Goal: Transaction & Acquisition: Book appointment/travel/reservation

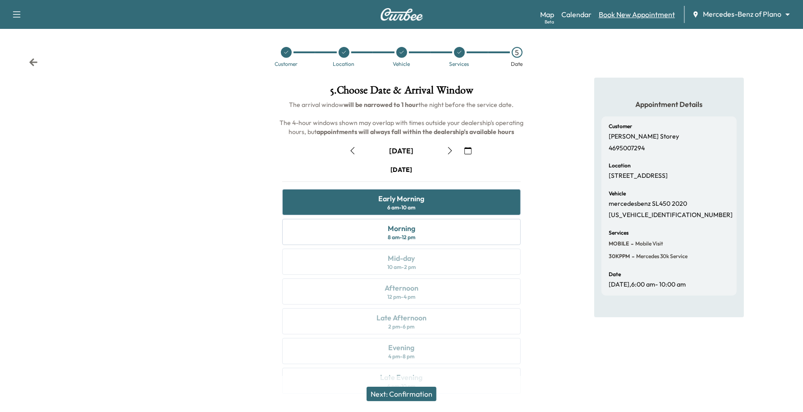
click at [655, 16] on link "Book New Appointment" at bounding box center [637, 14] width 76 height 11
click at [629, 8] on div "Map Beta Calendar Book New Appointment Mercedes-Benz of Plano ******** ​" at bounding box center [668, 14] width 256 height 17
click at [625, 11] on link "Book New Appointment" at bounding box center [637, 14] width 76 height 11
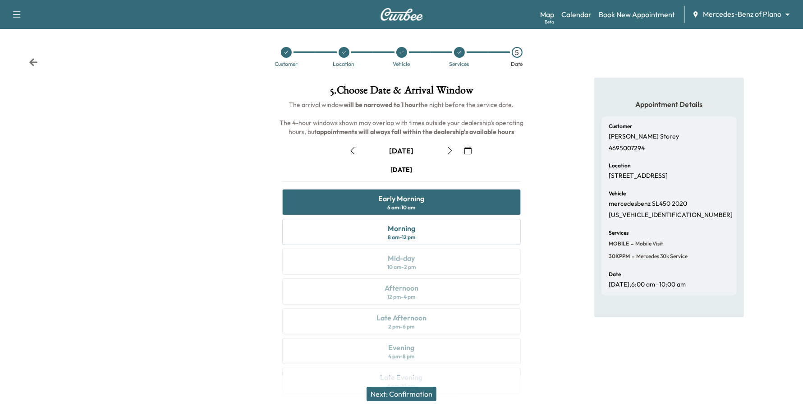
click at [768, 20] on div "Map Beta Calendar Book New Appointment Mercedes-Benz of Plano ******** ​" at bounding box center [668, 14] width 256 height 17
click at [770, 8] on div "Map Beta Calendar Book New Appointment Mercedes-Benz of Plano ******** ​" at bounding box center [668, 14] width 256 height 17
click at [761, 21] on div "Map Beta Calendar Book New Appointment Mercedes-Benz of Plano ******** ​" at bounding box center [668, 14] width 256 height 17
click at [766, 14] on body "Support Log Out Map Beta Calendar Book New Appointment Mercedes-Benz of Plano *…" at bounding box center [406, 206] width 812 height 412
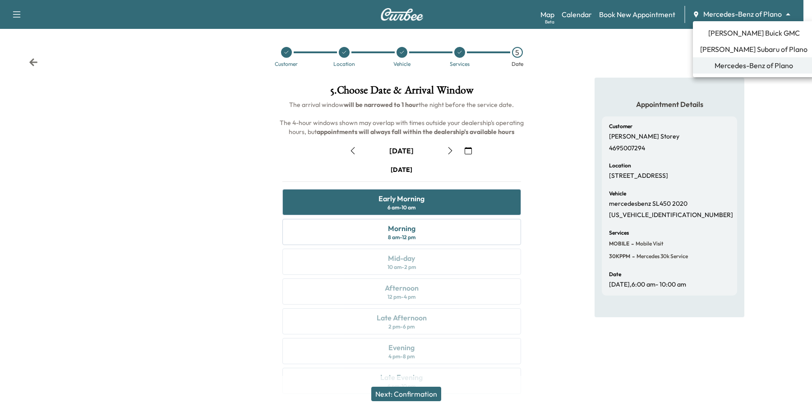
click at [743, 62] on span "Mercedes-Benz of Plano" at bounding box center [753, 65] width 78 height 11
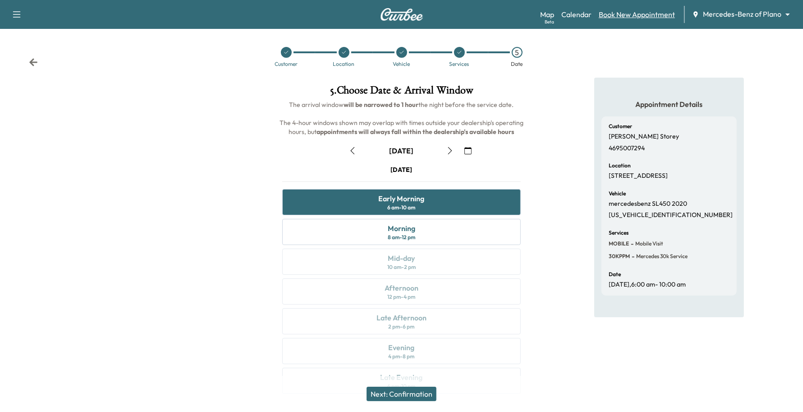
click at [649, 18] on link "Book New Appointment" at bounding box center [637, 14] width 76 height 11
click at [715, 19] on body "Support Log Out Map Beta Calendar Book New Appointment Mercedes-Benz of Plano *…" at bounding box center [401, 206] width 803 height 412
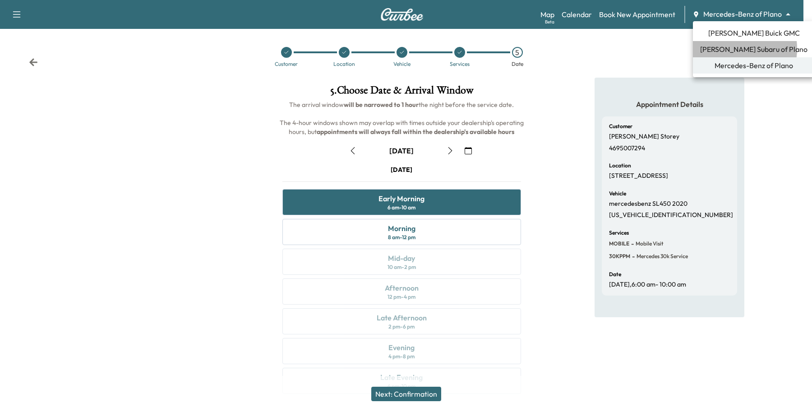
click at [730, 49] on span "[PERSON_NAME] Subaru of Plano" at bounding box center [753, 49] width 107 height 11
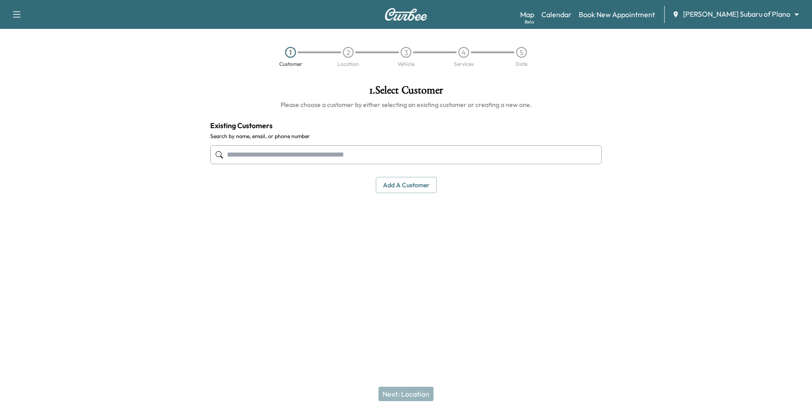
click at [750, 21] on div "Map Beta Calendar Book New Appointment [PERSON_NAME] Subaru of Plano ******** ​" at bounding box center [662, 14] width 285 height 17
click at [752, 18] on body "Support Log Out Map Beta Calendar Book New Appointment [PERSON_NAME] Subaru of …" at bounding box center [406, 206] width 812 height 412
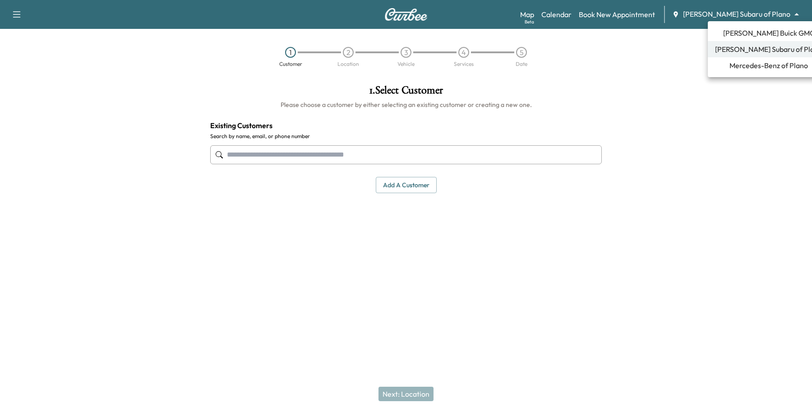
click at [735, 71] on li "Mercedes-Benz of Plano" at bounding box center [769, 65] width 122 height 16
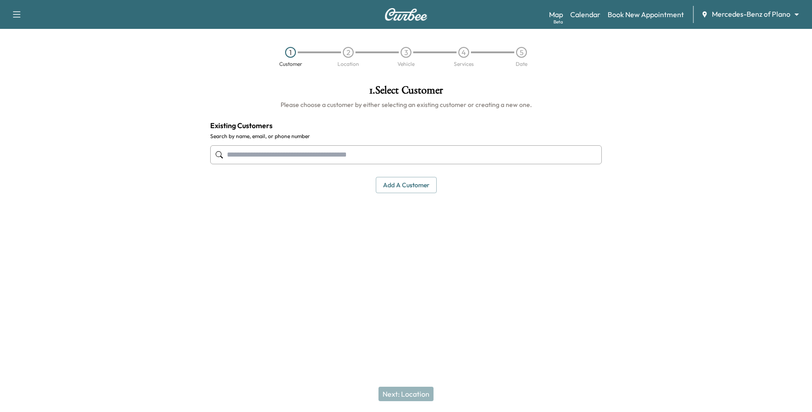
click at [281, 150] on input "text" at bounding box center [406, 154] width 392 height 19
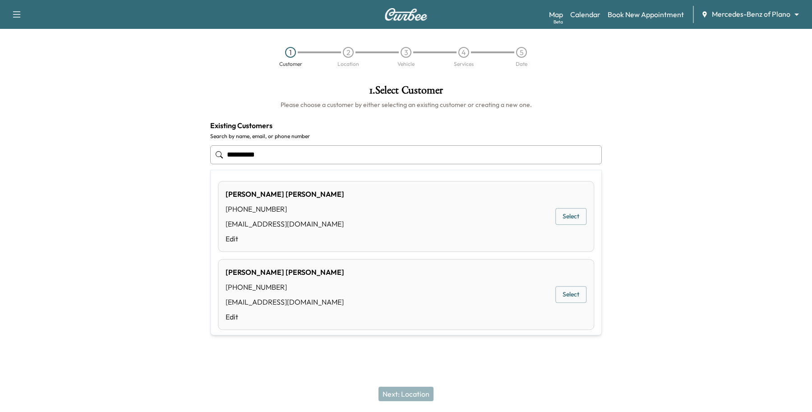
click at [578, 217] on div "[PERSON_NAME] [PHONE_NUMBER] [EMAIL_ADDRESS][DOMAIN_NAME] Edit Select" at bounding box center [406, 216] width 376 height 71
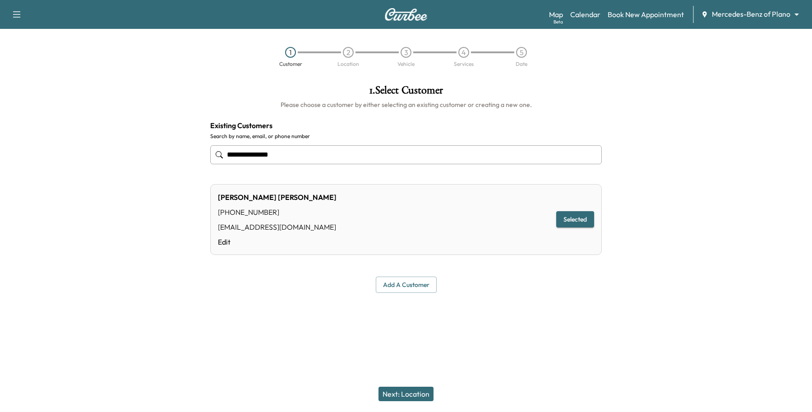
type input "**********"
click at [427, 390] on button "Next: Location" at bounding box center [405, 394] width 55 height 14
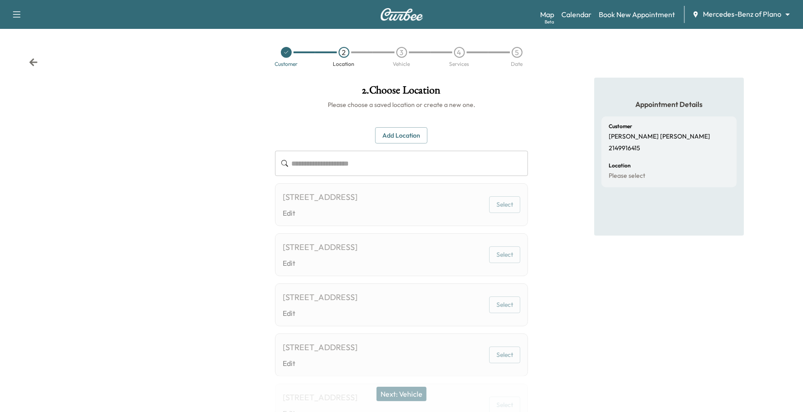
click at [404, 132] on button "Add Location" at bounding box center [401, 135] width 52 height 17
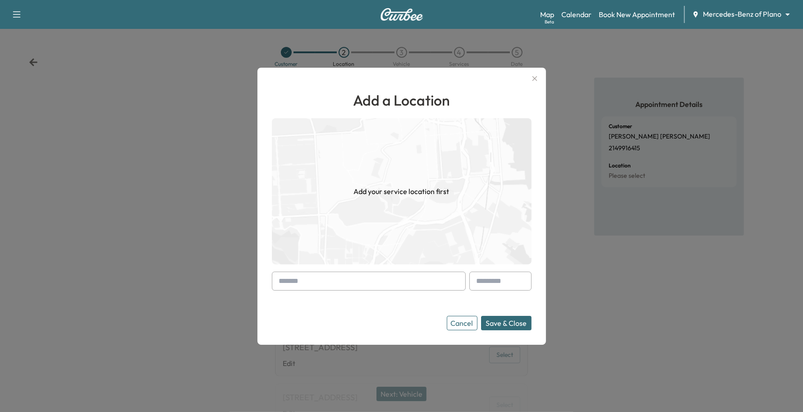
click at [332, 267] on div "Add a Location Add your service location first Cancel Save & Close" at bounding box center [402, 209] width 260 height 241
click at [330, 280] on input "text" at bounding box center [369, 281] width 194 height 19
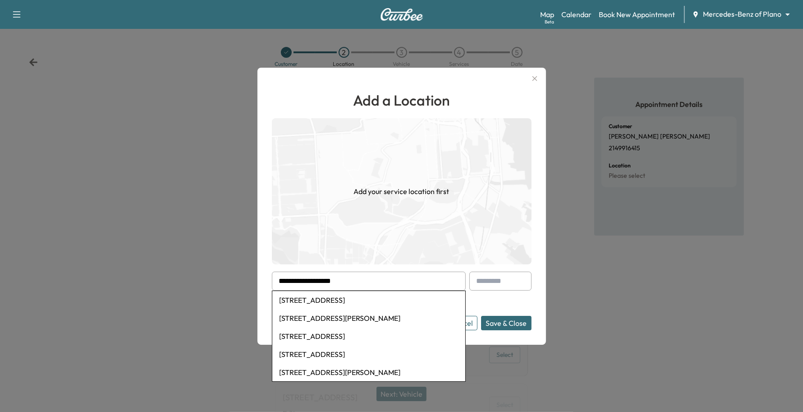
click at [345, 296] on li "[STREET_ADDRESS]" at bounding box center [368, 300] width 193 height 18
type input "**********"
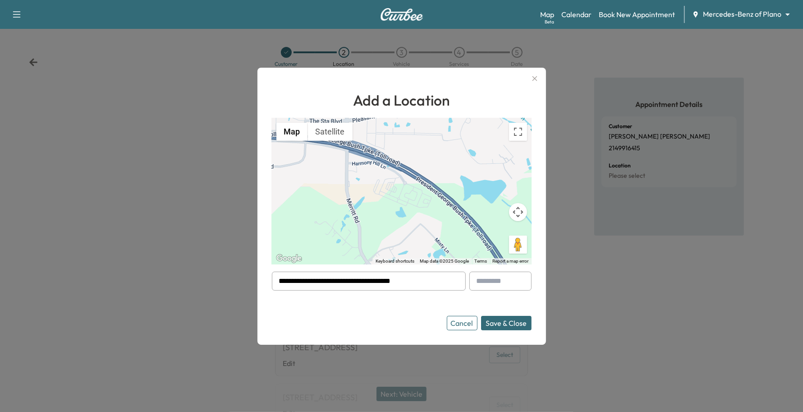
click at [507, 320] on button "Save & Close" at bounding box center [506, 323] width 51 height 14
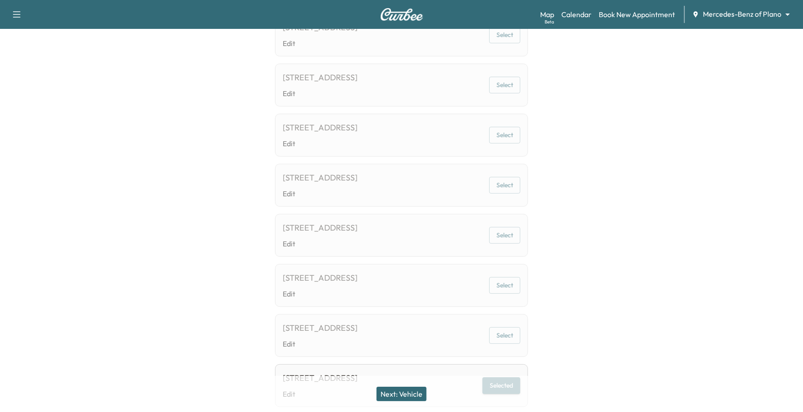
scroll to position [271, 0]
click at [403, 388] on button "Next: Vehicle" at bounding box center [402, 394] width 50 height 14
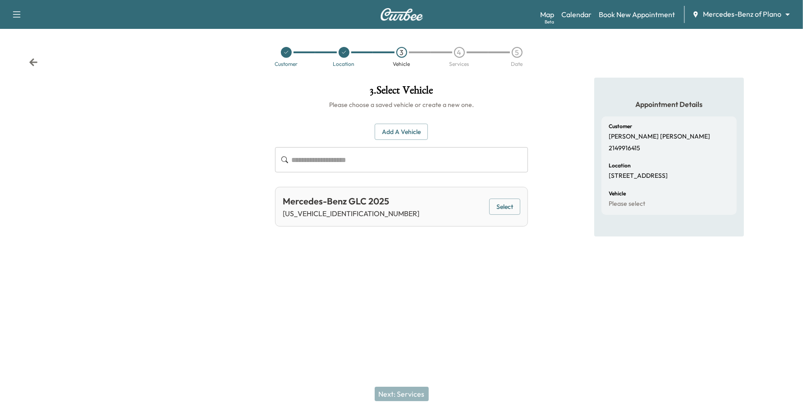
scroll to position [0, 0]
click at [520, 202] on button "Select" at bounding box center [510, 206] width 31 height 17
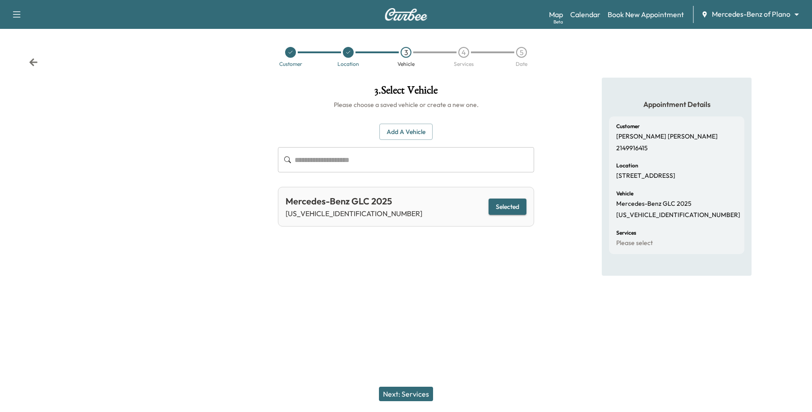
click at [409, 387] on button "Next: Services" at bounding box center [406, 394] width 54 height 14
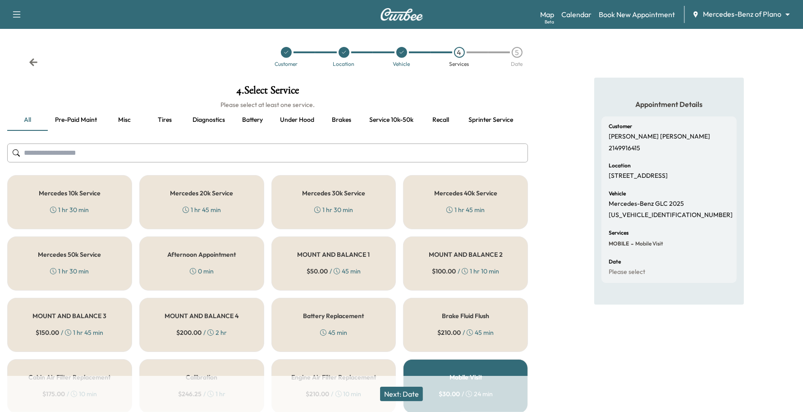
click at [28, 201] on div "Mercedes 10k Service 1 hr 30 min" at bounding box center [69, 202] width 125 height 54
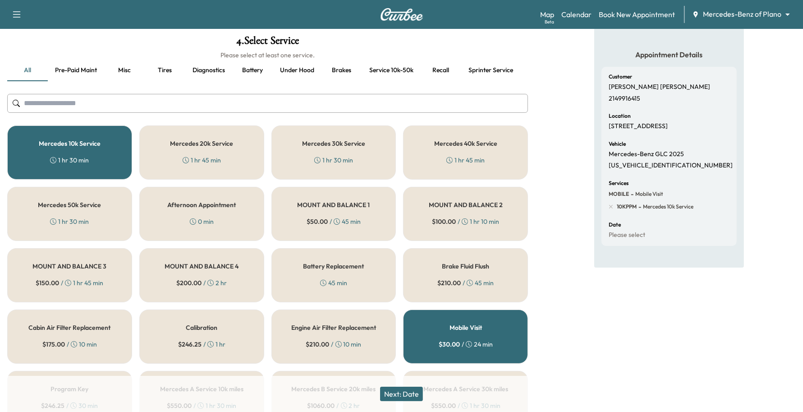
scroll to position [113, 0]
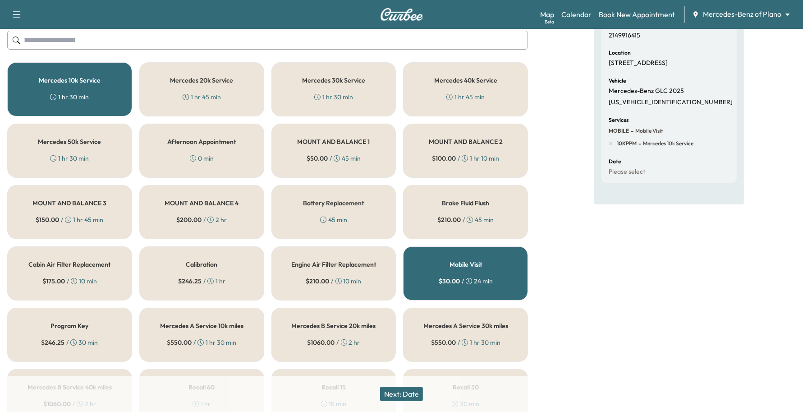
click at [411, 400] on button "Next: Date" at bounding box center [401, 394] width 43 height 14
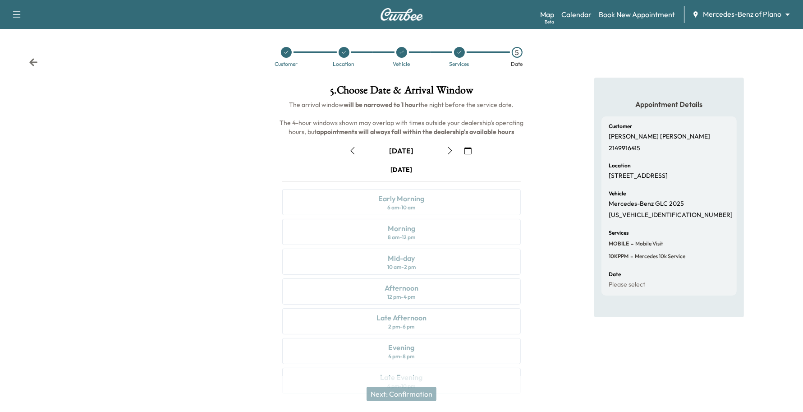
click at [452, 147] on icon "button" at bounding box center [450, 150] width 7 height 7
click at [353, 152] on icon "button" at bounding box center [353, 150] width 4 height 7
click at [447, 152] on icon "button" at bounding box center [450, 150] width 7 height 7
click at [448, 151] on icon "button" at bounding box center [450, 150] width 7 height 7
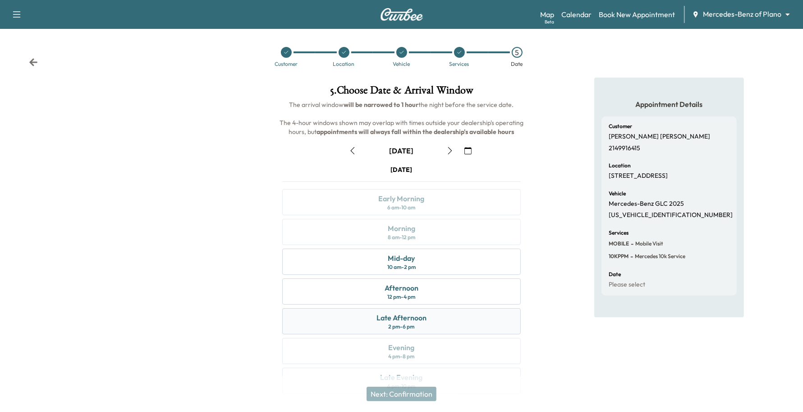
click at [393, 321] on div "Late Afternoon" at bounding box center [402, 317] width 50 height 11
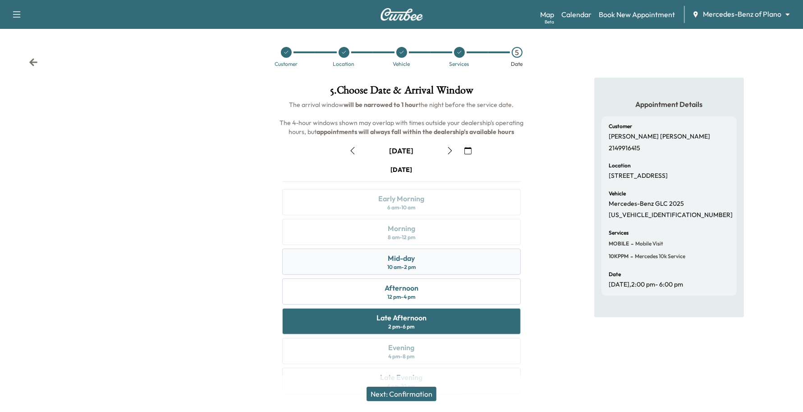
click at [369, 258] on div "Mid-day 10 am - 2 pm" at bounding box center [401, 262] width 239 height 26
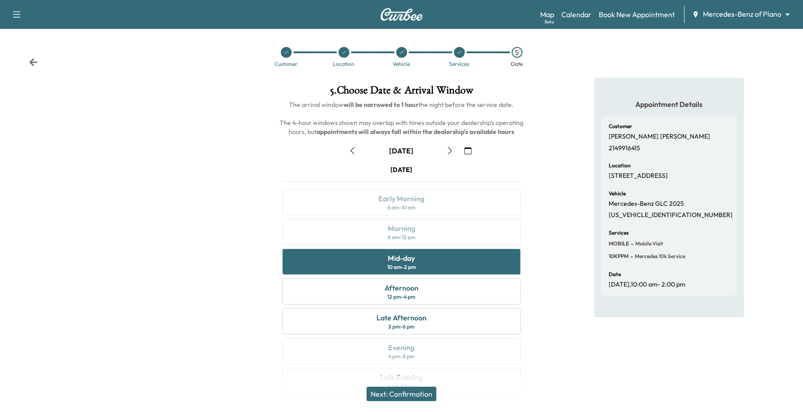
click at [392, 389] on button "Next: Confirmation" at bounding box center [402, 394] width 70 height 14
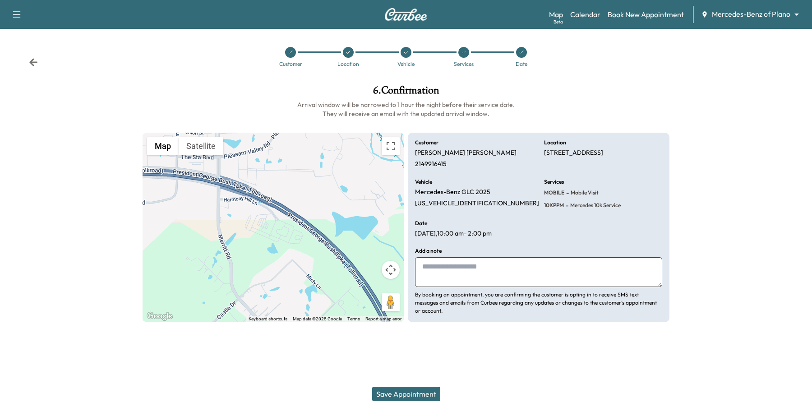
click at [392, 389] on button "Save Appointment" at bounding box center [406, 394] width 68 height 14
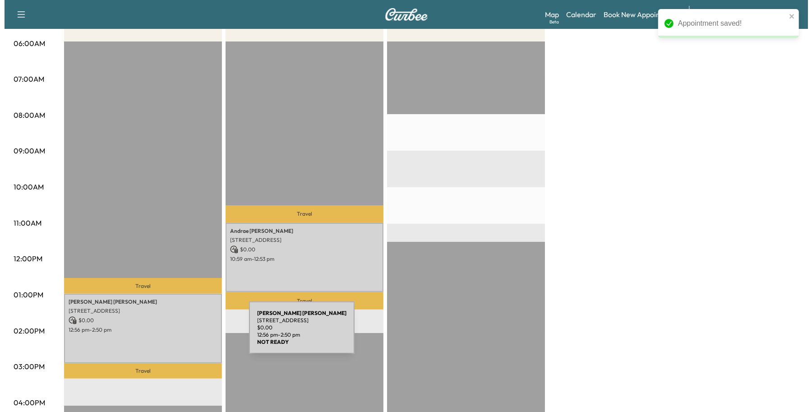
scroll to position [226, 0]
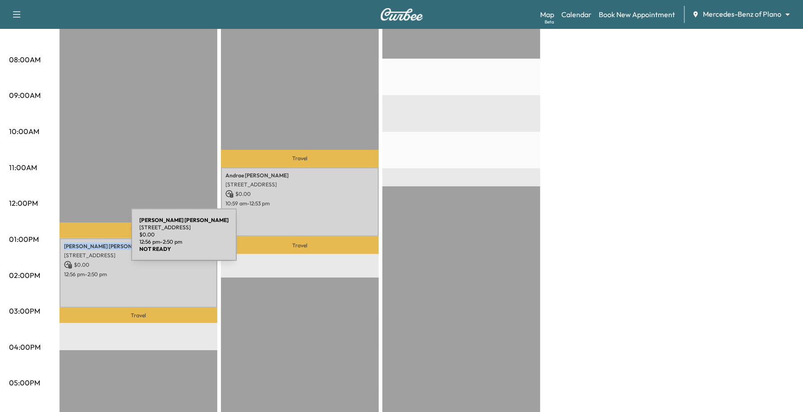
drag, startPoint x: 115, startPoint y: 242, endPoint x: 64, endPoint y: 240, distance: 51.5
click at [64, 243] on p "[PERSON_NAME]" at bounding box center [138, 246] width 149 height 7
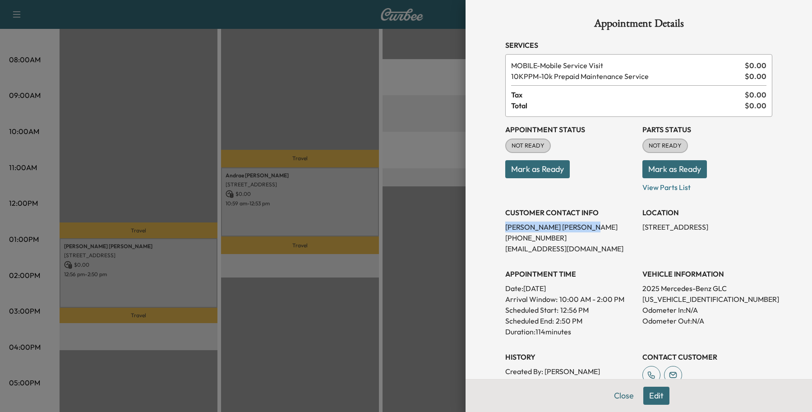
drag, startPoint x: 64, startPoint y: 240, endPoint x: 479, endPoint y: 227, distance: 416.1
click at [479, 227] on div "Appointment Details Services MOBILE - Mobile Service Visit $ 0.00 10KPPM - 10k …" at bounding box center [639, 206] width 346 height 412
copy p "[PERSON_NAME]"
